Goal: Transaction & Acquisition: Purchase product/service

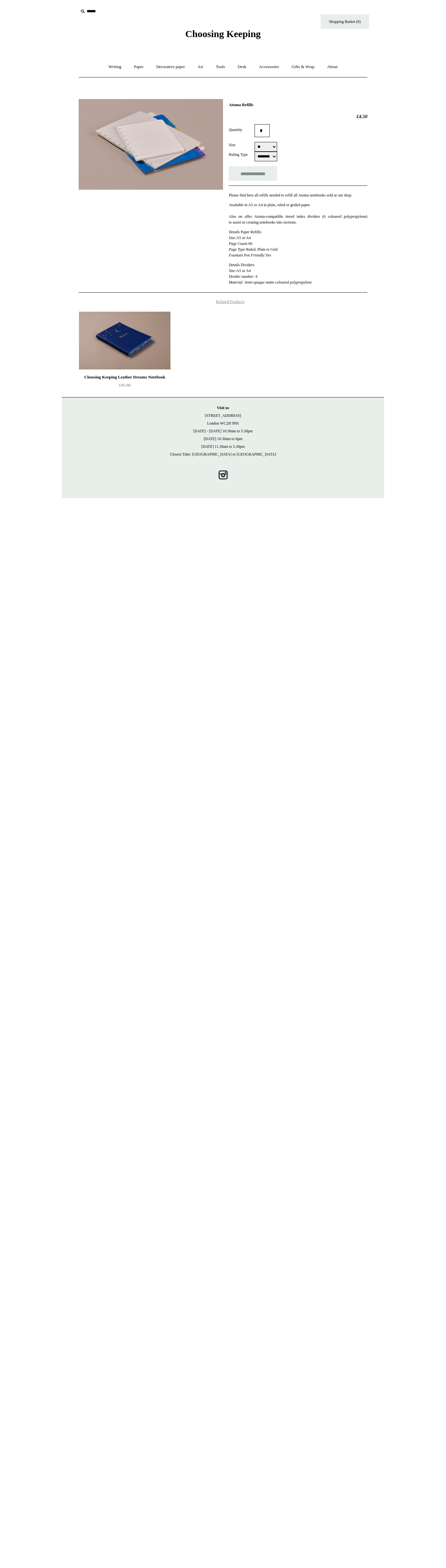
select select "********"
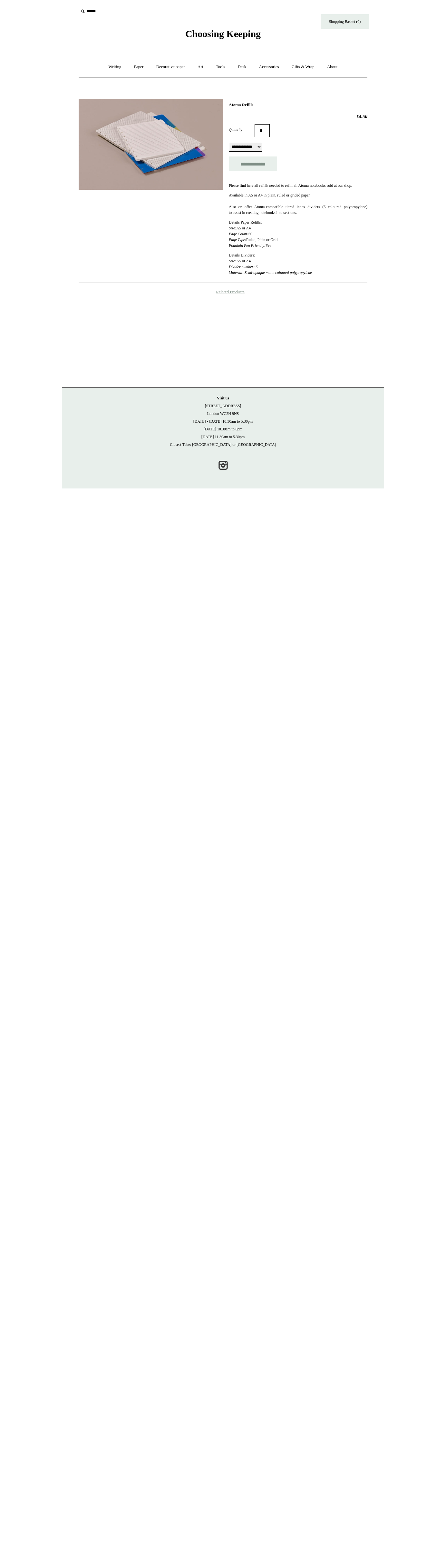
select select "********"
